Goal: Check status: Check status

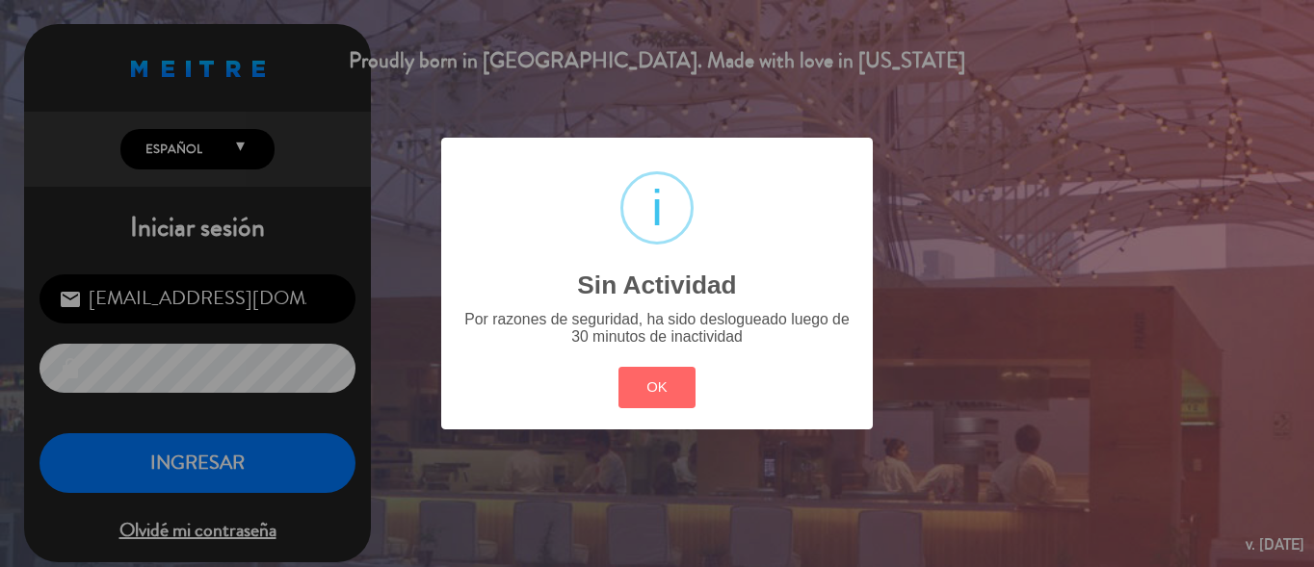
click at [236, 487] on div "? ! i Sin Actividad × Por razones de seguridad, ha sido deslogueado luego de 30…" at bounding box center [657, 283] width 1314 height 567
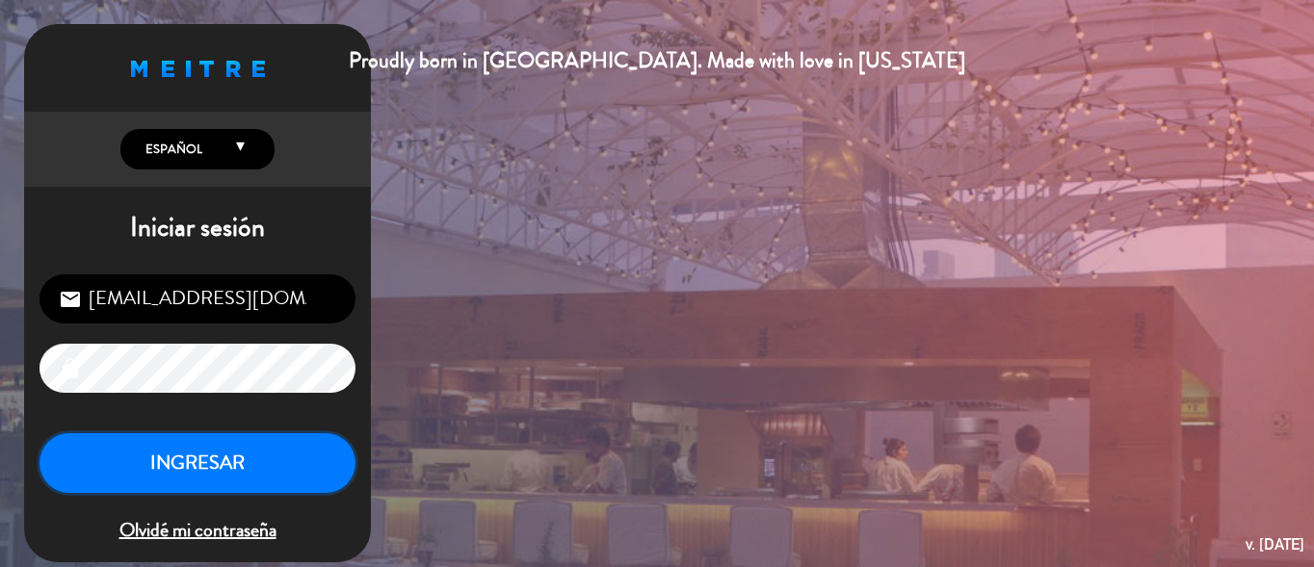
click at [241, 472] on button "INGRESAR" at bounding box center [197, 464] width 316 height 61
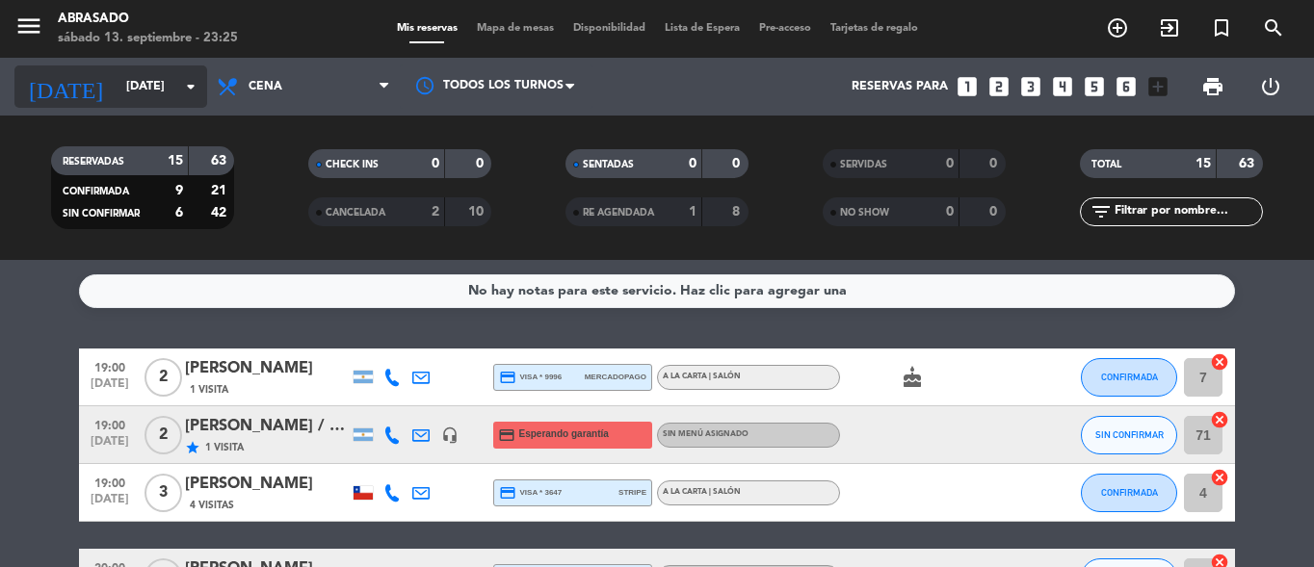
click at [195, 83] on icon "arrow_drop_down" at bounding box center [190, 86] width 23 height 23
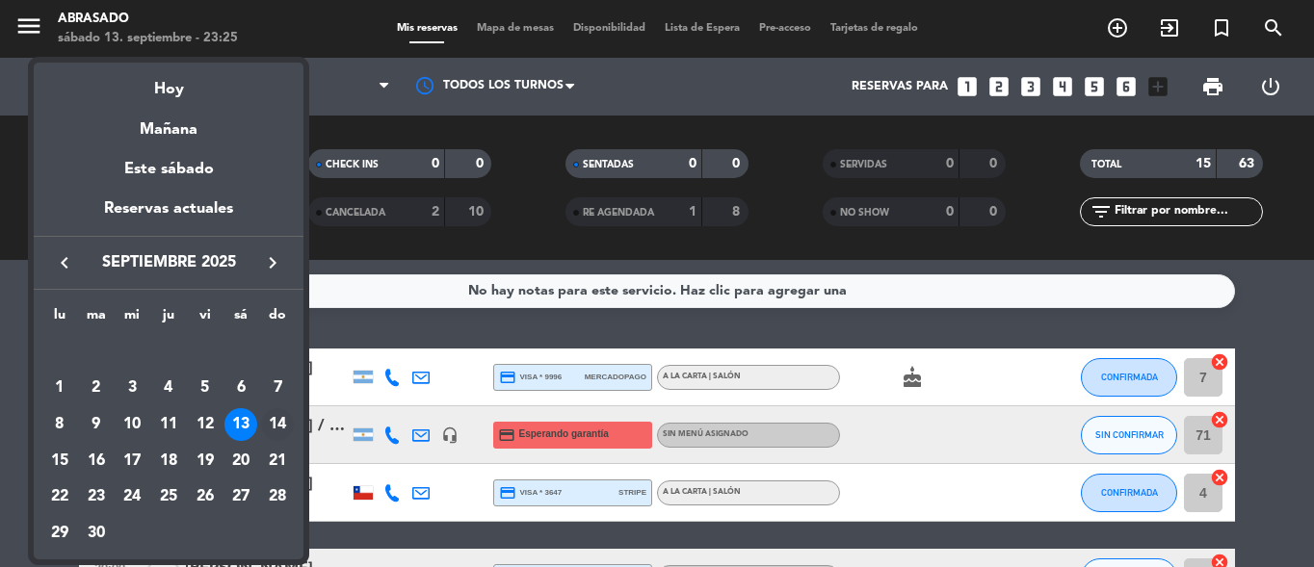
click at [283, 408] on td "14" at bounding box center [277, 425] width 37 height 37
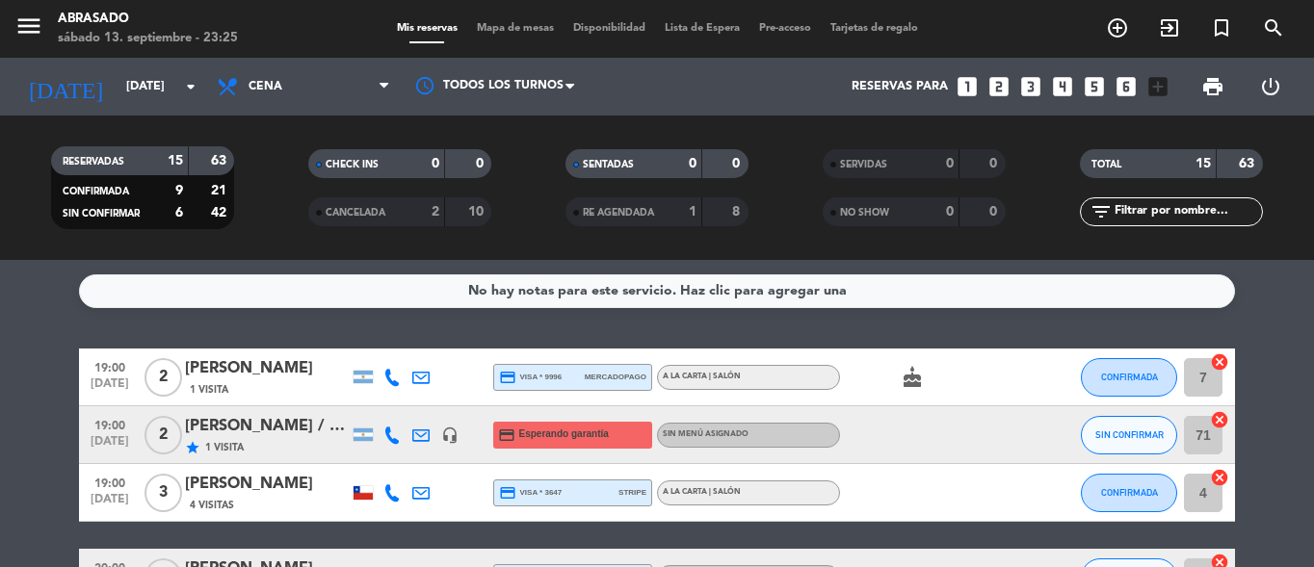
type input "[DATE]"
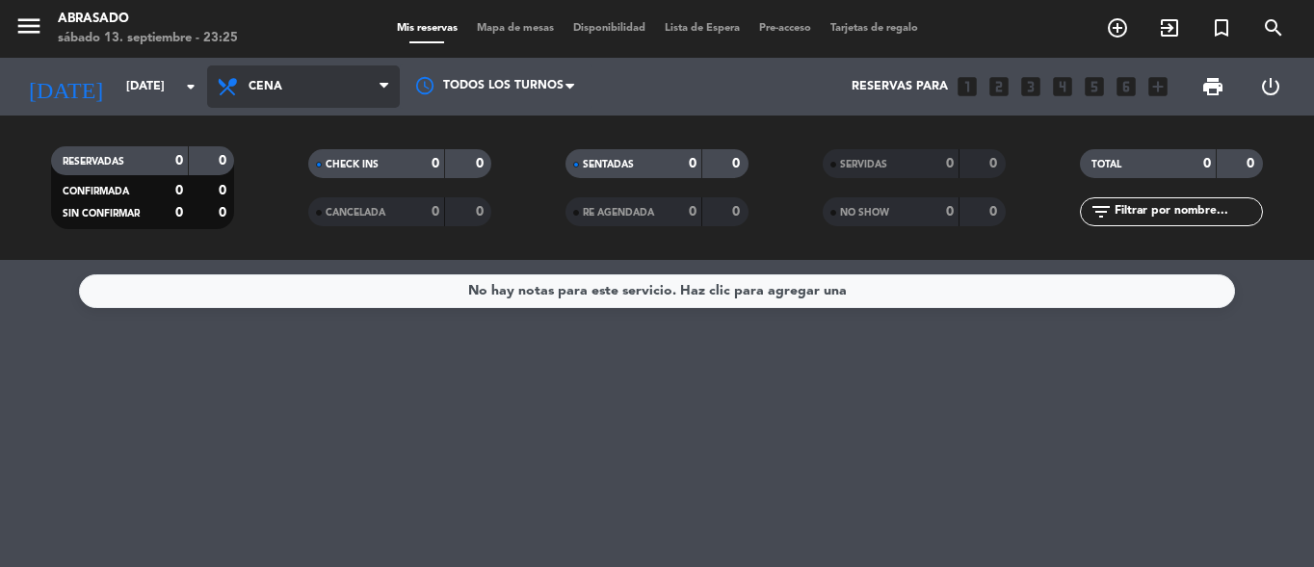
click at [349, 75] on span "Cena" at bounding box center [303, 87] width 193 height 42
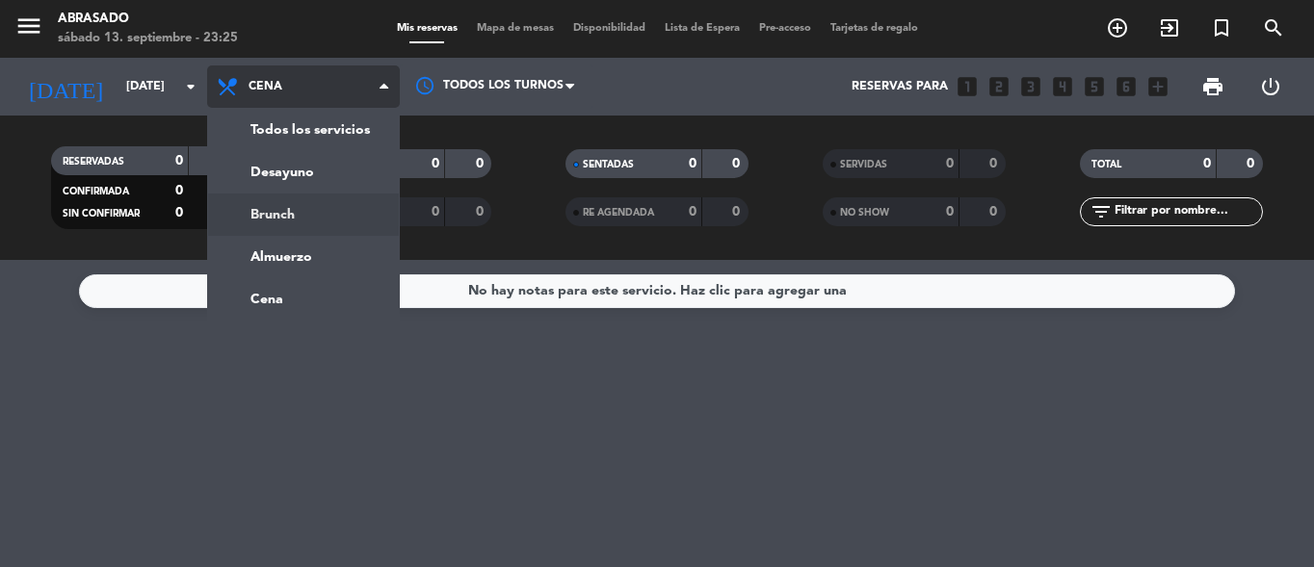
click at [347, 209] on div "menu Abrasado [DATE] 13. septiembre - 23:25 Mis reservas Mapa de mesas Disponib…" at bounding box center [657, 130] width 1314 height 260
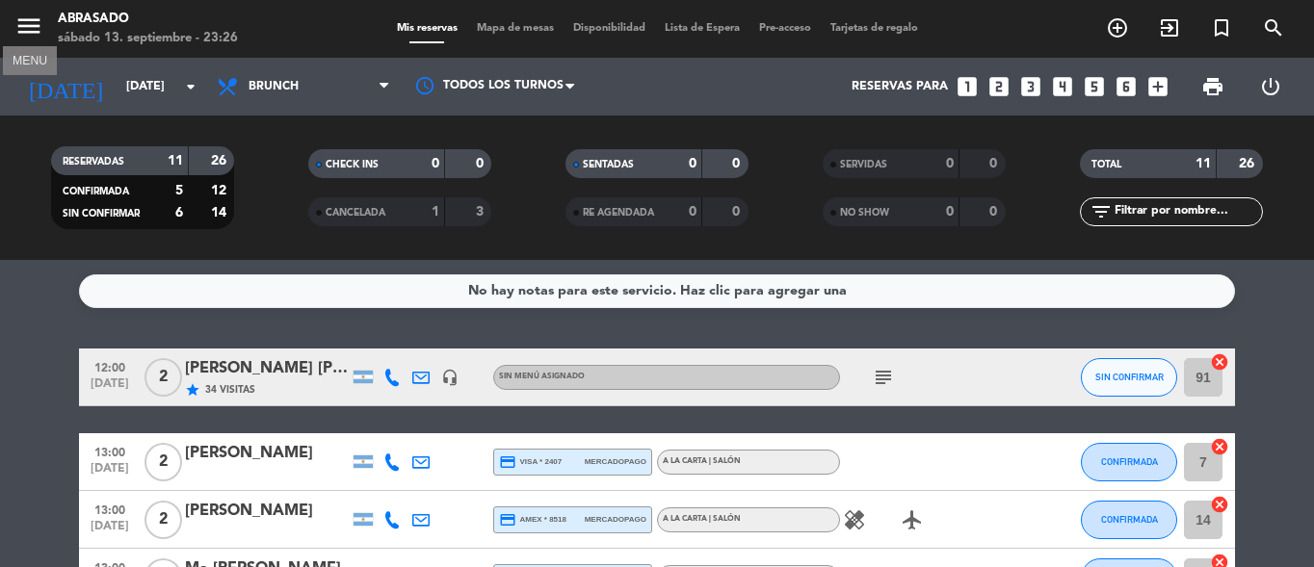
click at [29, 34] on icon "menu" at bounding box center [28, 26] width 29 height 29
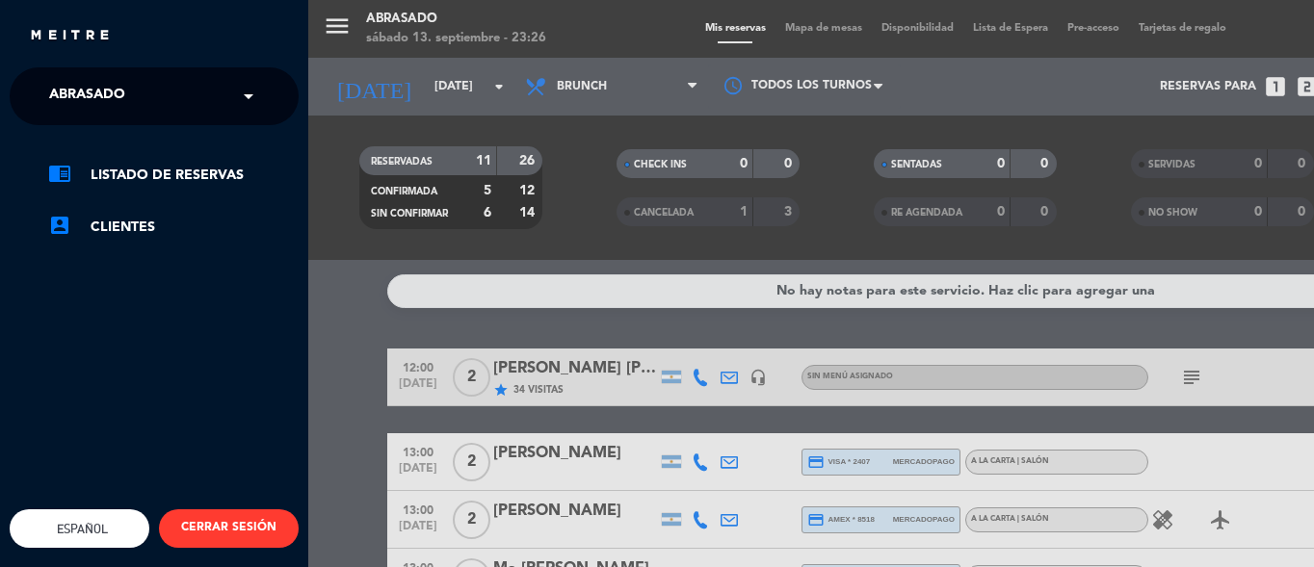
click at [246, 92] on span at bounding box center [253, 96] width 33 height 40
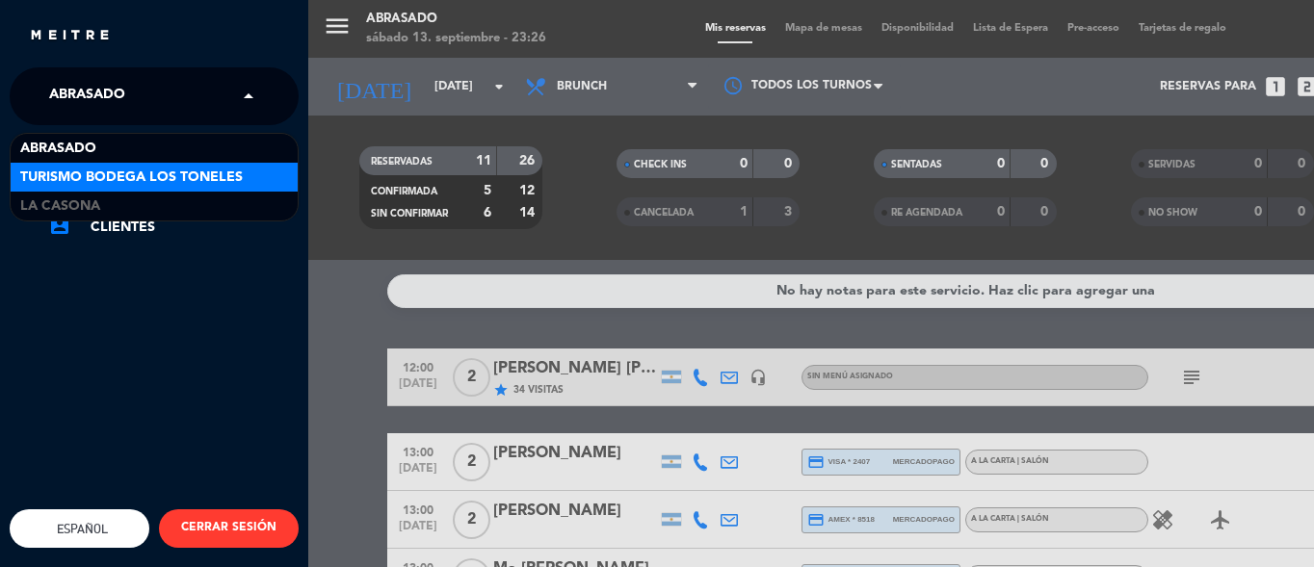
click at [202, 185] on span "Turismo Bodega Los Toneles" at bounding box center [131, 178] width 223 height 22
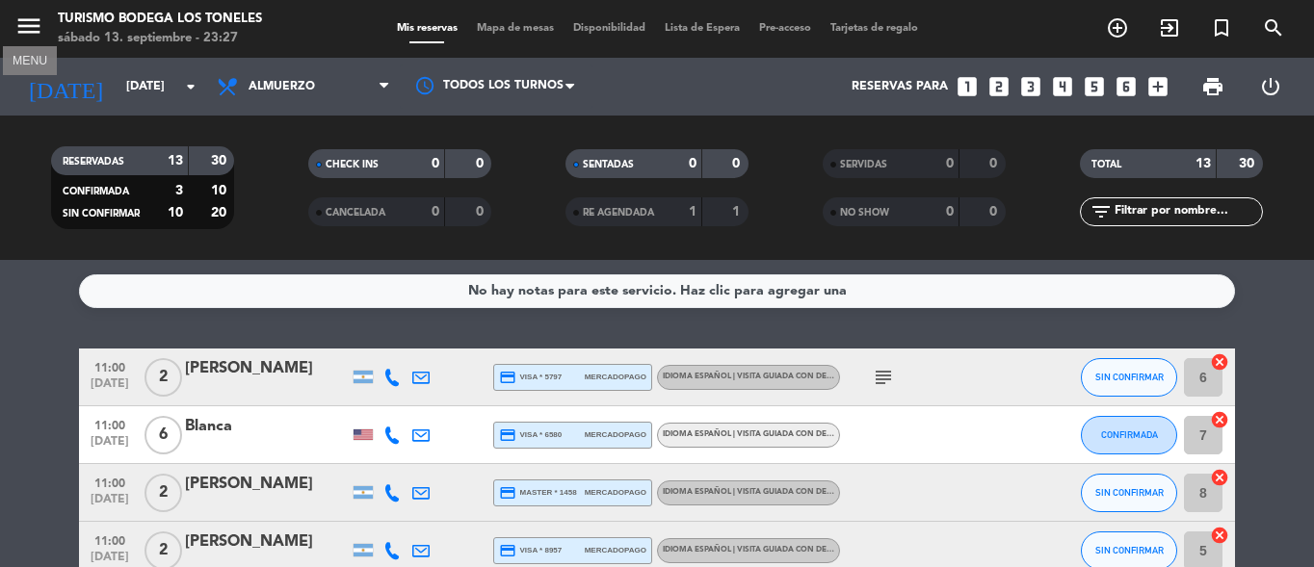
click at [30, 16] on icon "menu" at bounding box center [28, 26] width 29 height 29
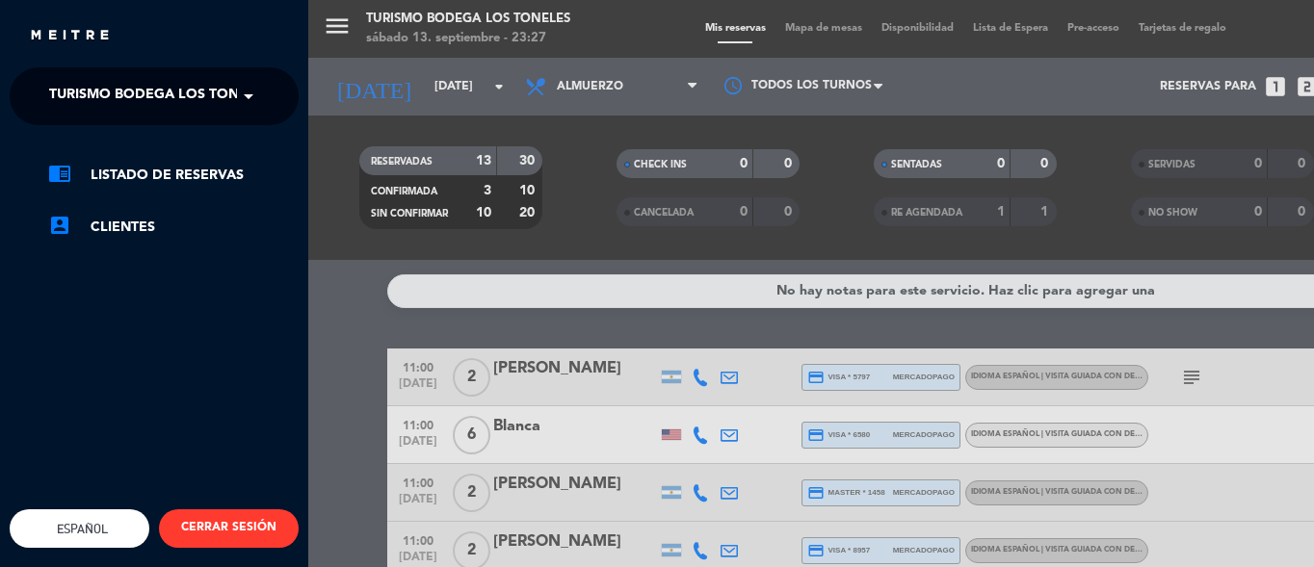
click at [251, 101] on span at bounding box center [253, 96] width 33 height 40
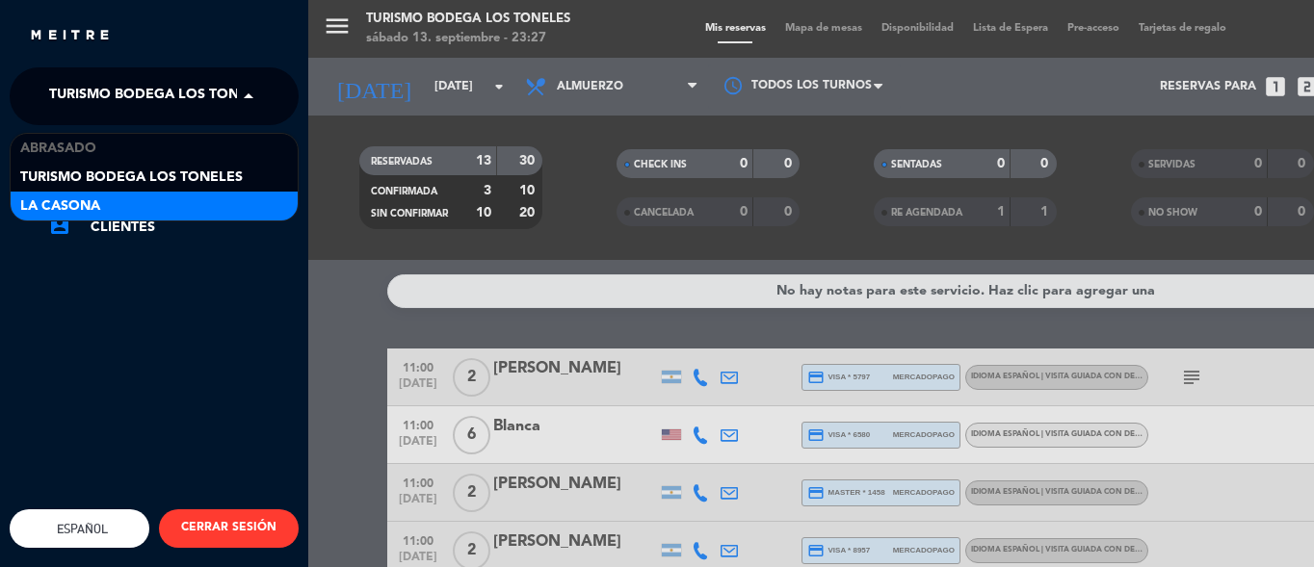
click at [211, 199] on div "La Casona" at bounding box center [154, 206] width 287 height 29
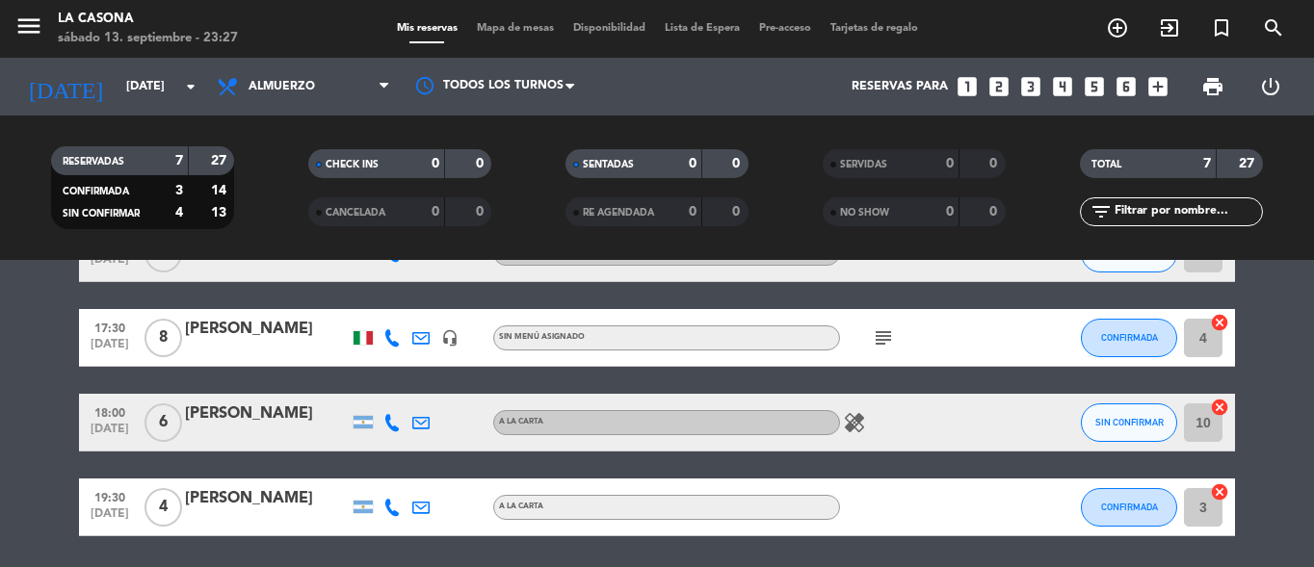
scroll to position [385, 0]
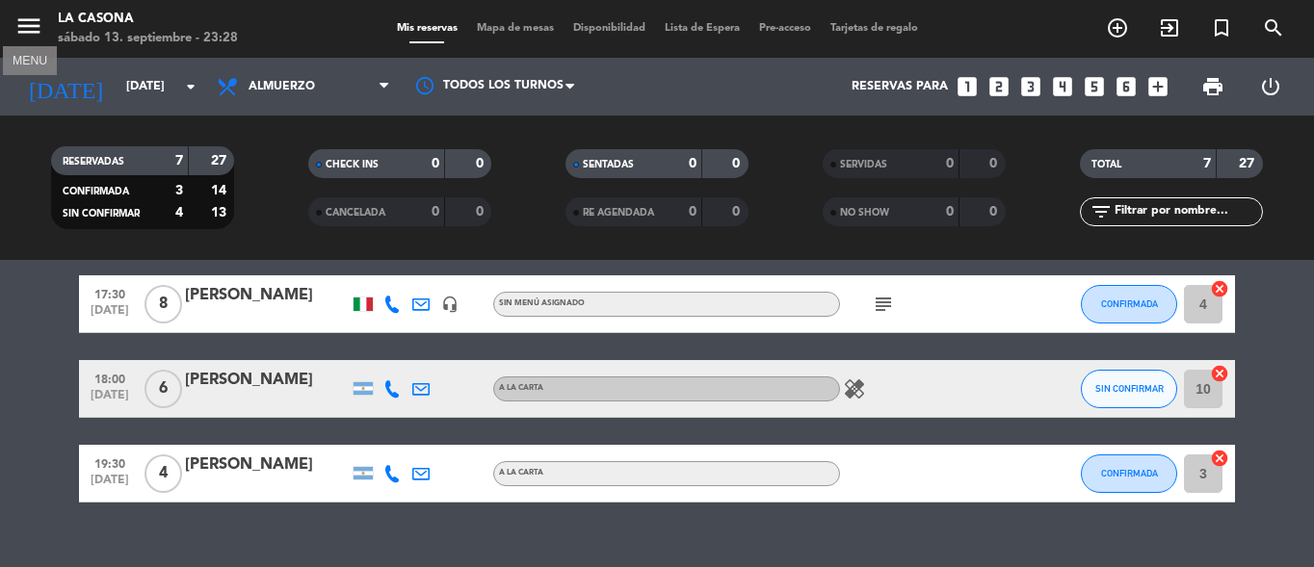
click at [32, 35] on icon "menu" at bounding box center [28, 26] width 29 height 29
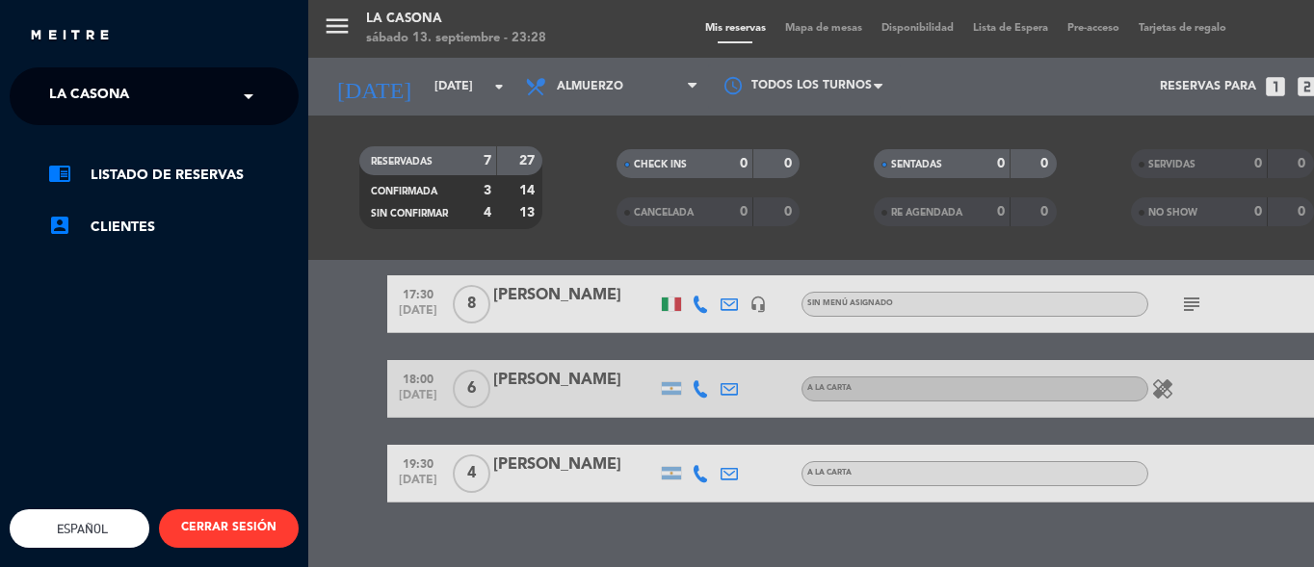
click at [238, 88] on span at bounding box center [253, 96] width 33 height 40
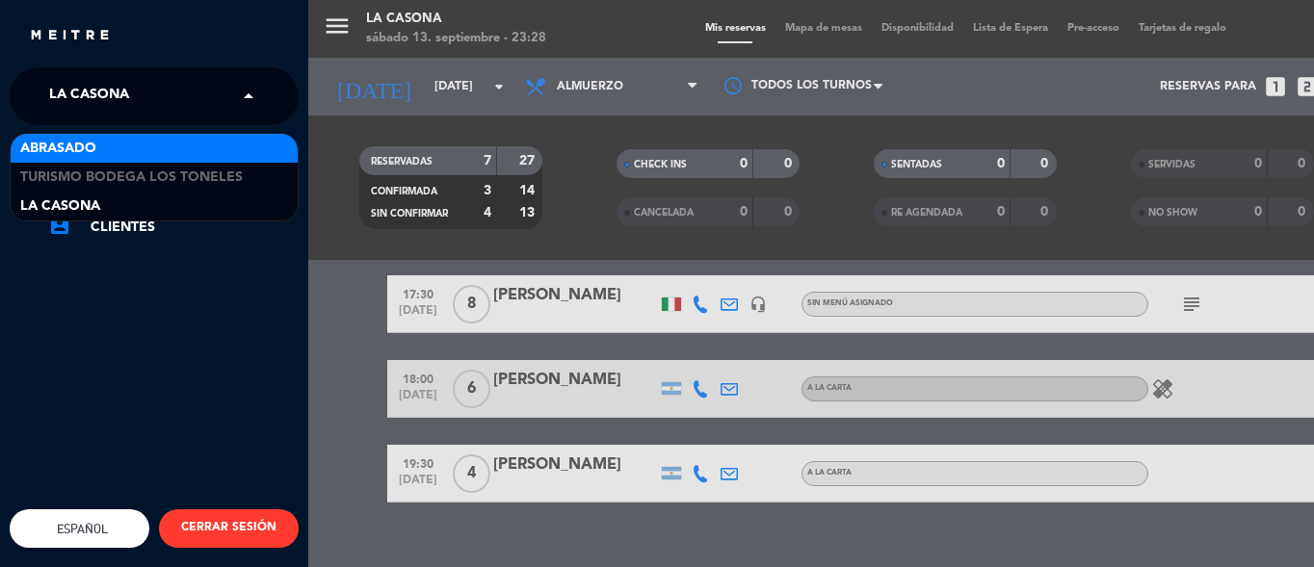
click at [191, 139] on div "Abrasado" at bounding box center [154, 148] width 287 height 29
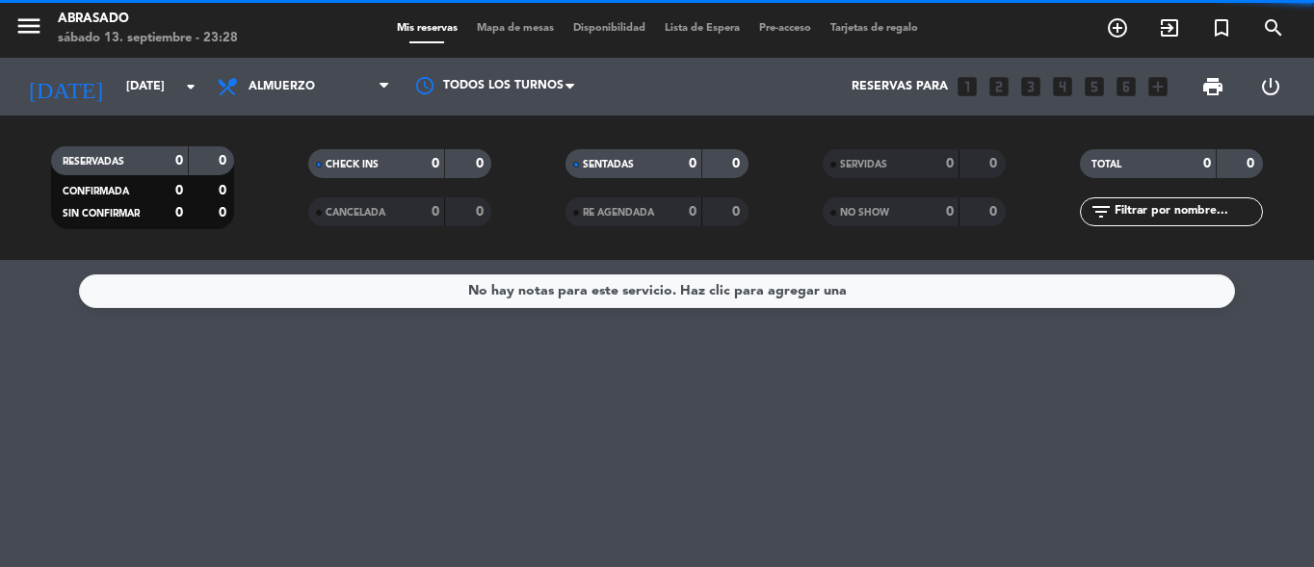
scroll to position [0, 0]
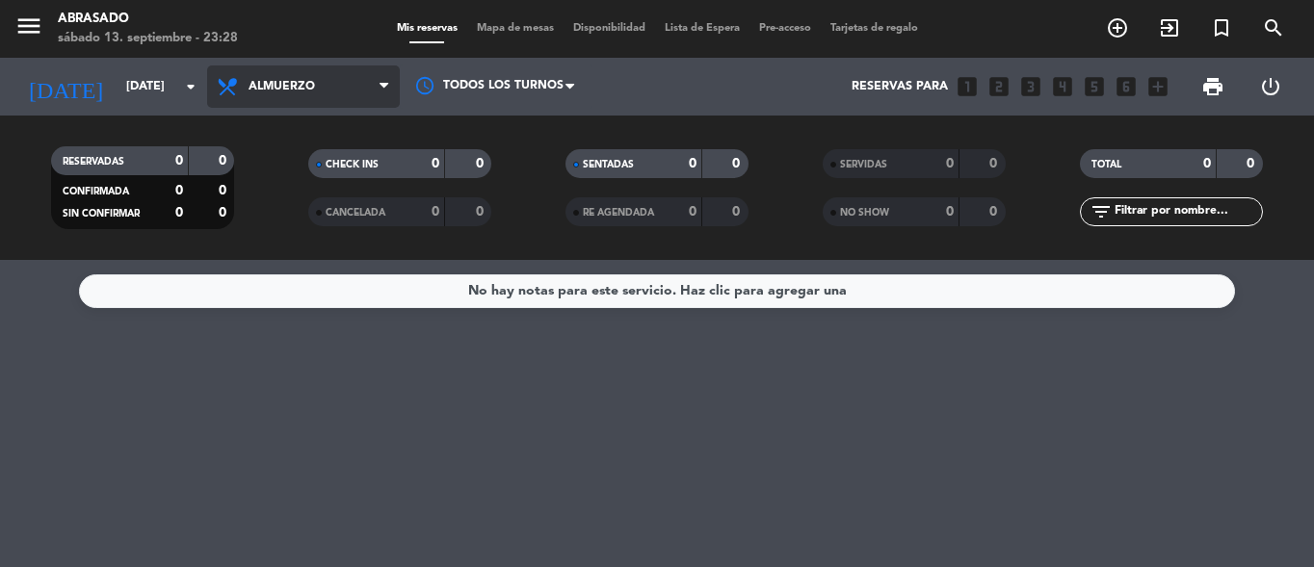
click at [326, 94] on span "Almuerzo" at bounding box center [303, 87] width 193 height 42
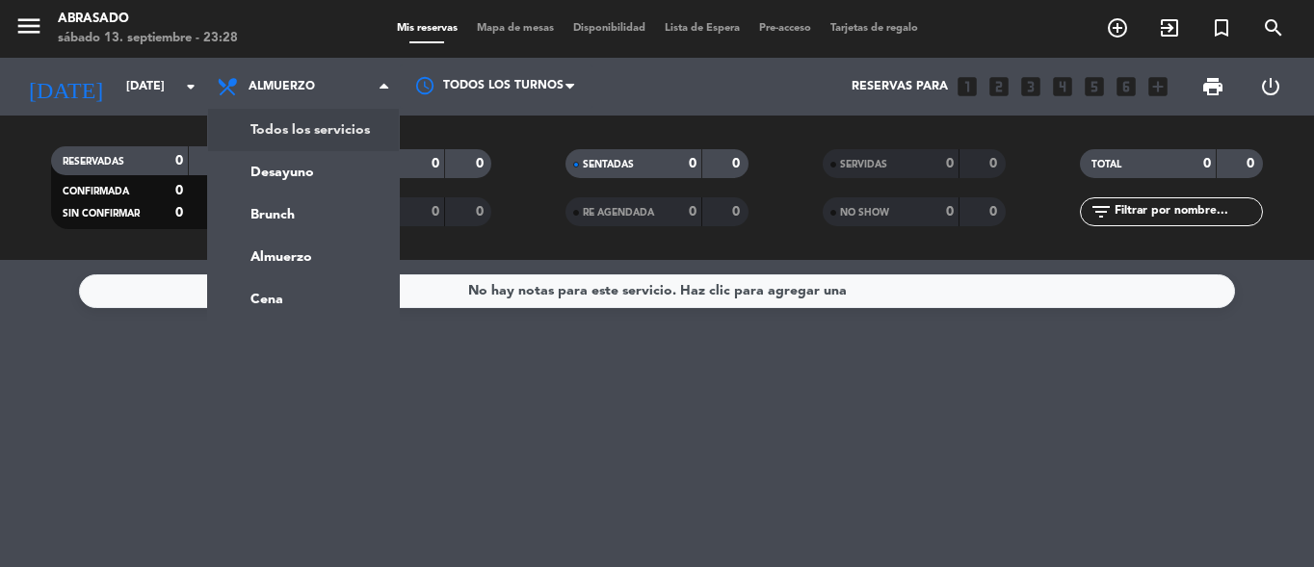
click at [299, 10] on div "menu Abrasado [DATE] 13. septiembre - 23:28" at bounding box center [164, 29] width 329 height 45
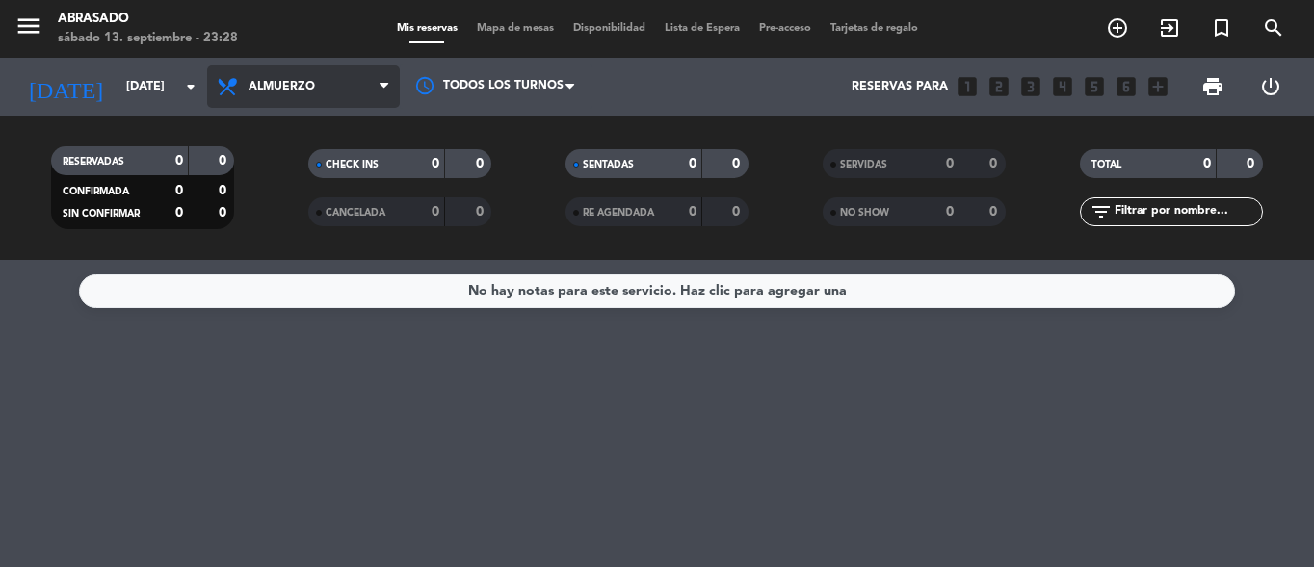
click at [298, 88] on span "Almuerzo" at bounding box center [282, 86] width 66 height 13
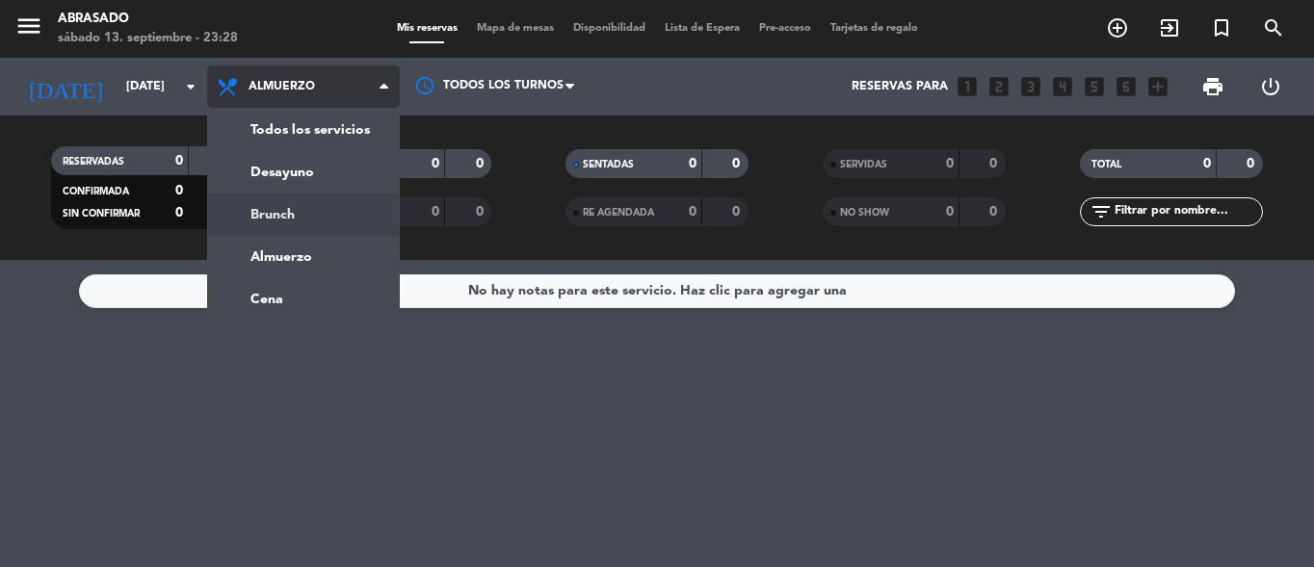
click at [260, 207] on div "menu Abrasado [DATE] 13. septiembre - 23:28 Mis reservas Mapa de mesas Disponib…" at bounding box center [657, 130] width 1314 height 260
